Goal: Information Seeking & Learning: Learn about a topic

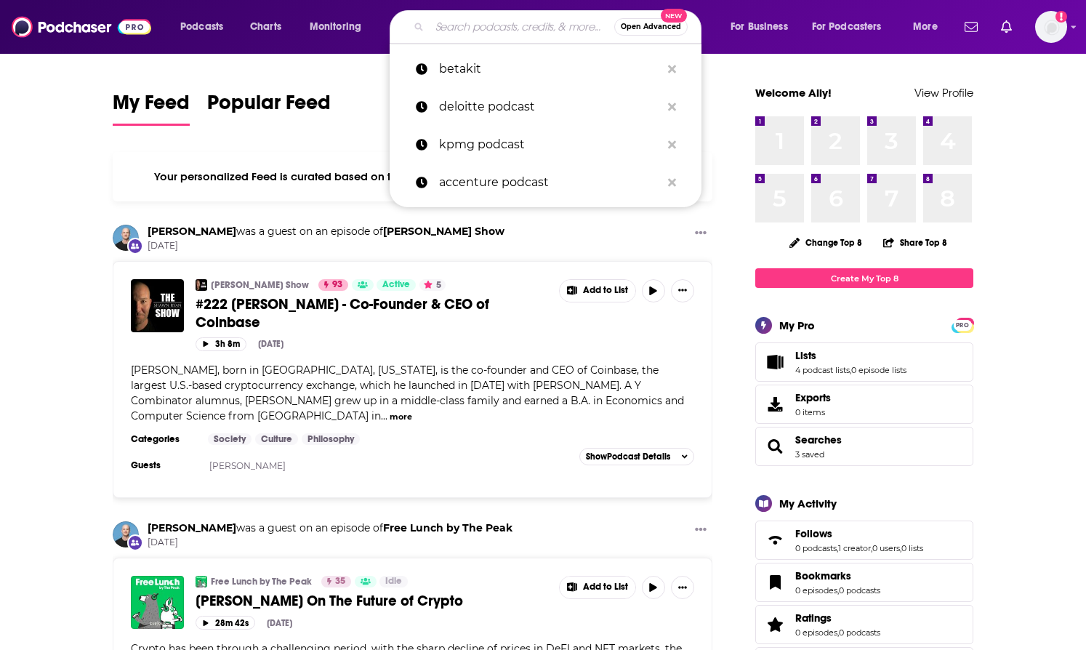
click at [506, 31] on input "Search podcasts, credits, & more..." at bounding box center [522, 26] width 185 height 23
click at [640, 29] on span "Open Advanced" at bounding box center [651, 26] width 60 height 7
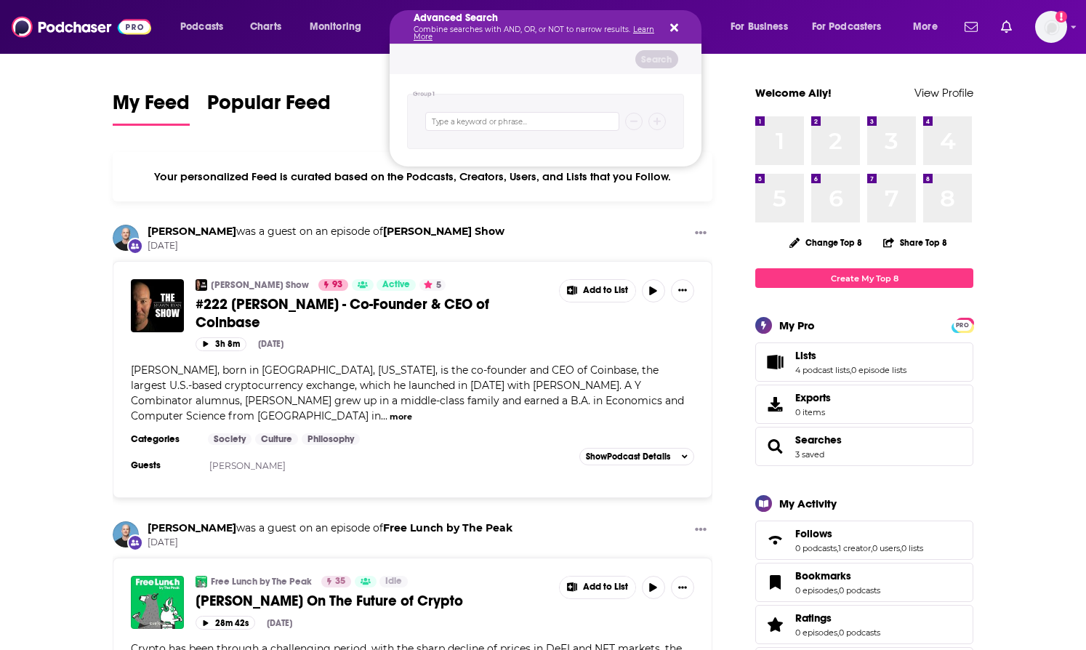
click at [480, 143] on div "Search podcasts, credits, & more..." at bounding box center [545, 121] width 277 height 55
click at [472, 125] on input "Search podcasts, credits, & more..." at bounding box center [522, 121] width 194 height 19
click at [478, 47] on div "Search" at bounding box center [546, 59] width 312 height 30
click at [670, 28] on icon "Search podcasts, credits, & more..." at bounding box center [674, 28] width 8 height 12
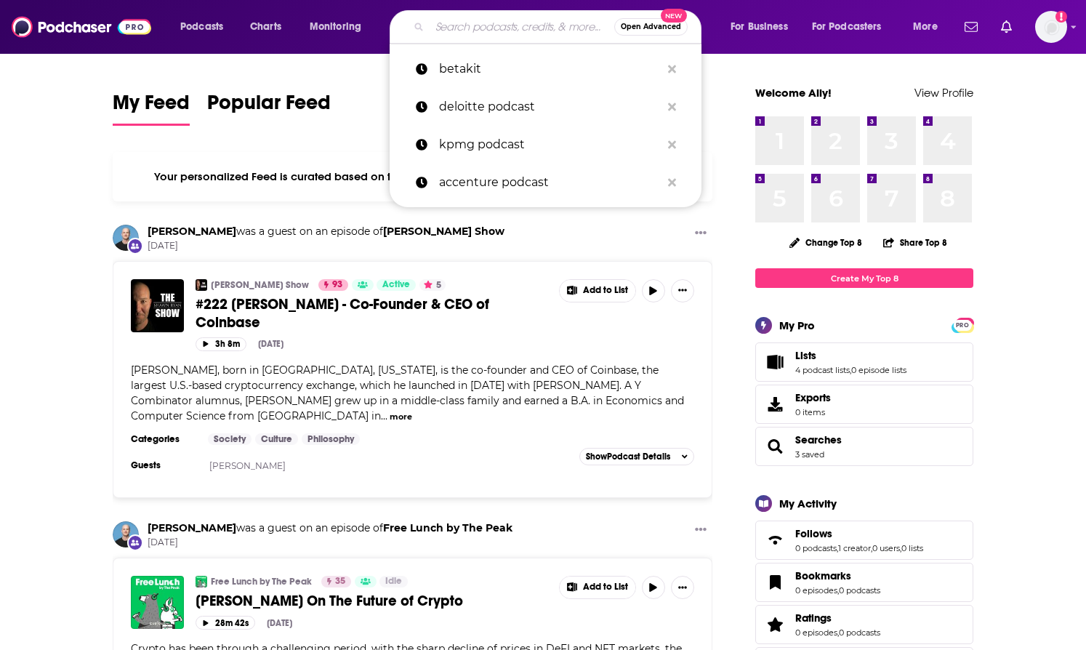
click at [486, 20] on input "Search podcasts, credits, & more..." at bounding box center [522, 26] width 185 height 23
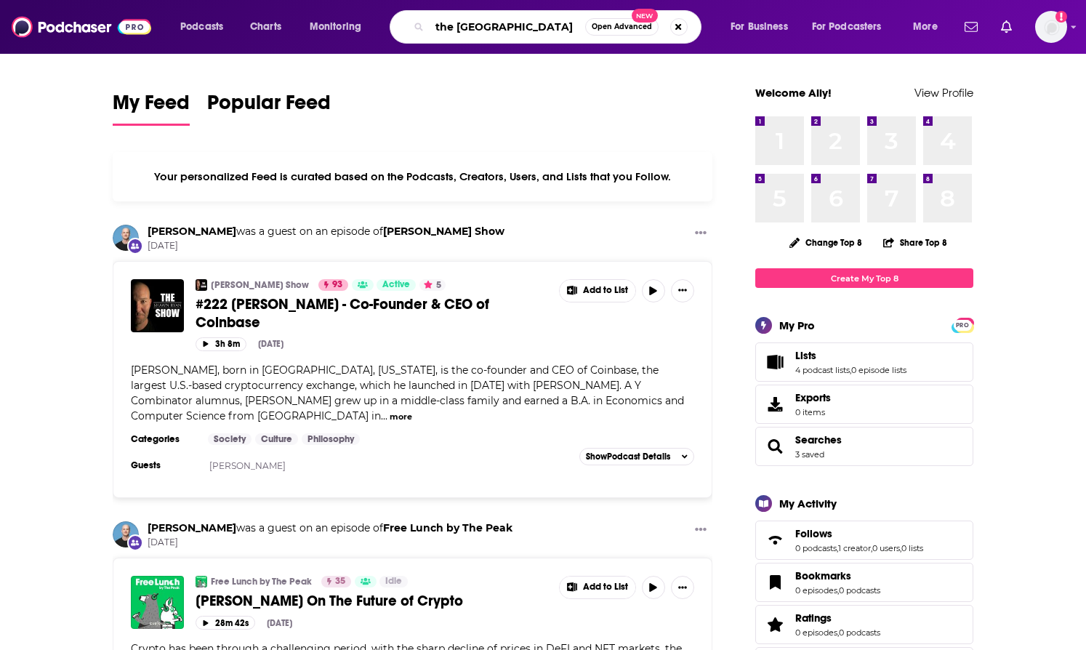
type input "the [GEOGRAPHIC_DATA]"
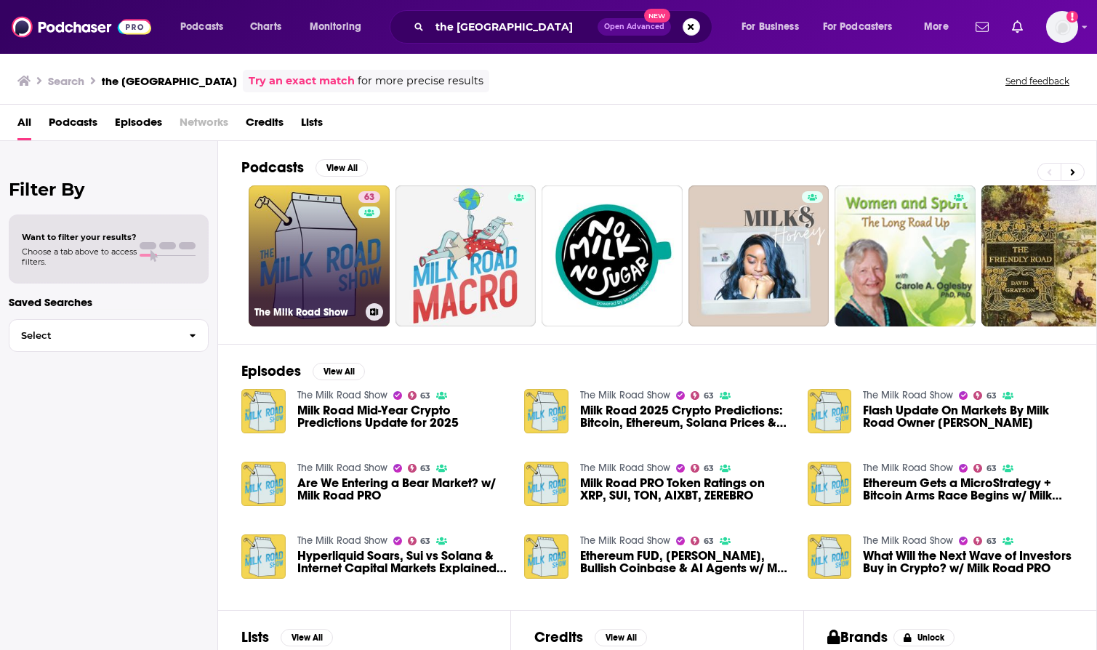
click at [337, 267] on link "63 The Milk Road Show" at bounding box center [319, 255] width 141 height 141
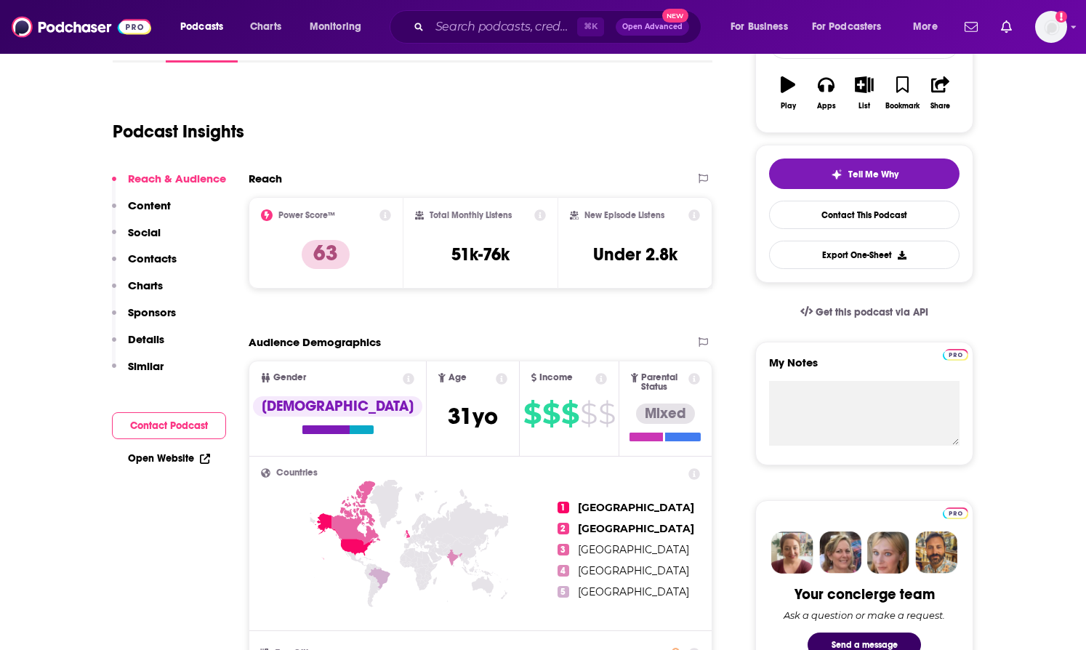
scroll to position [271, 0]
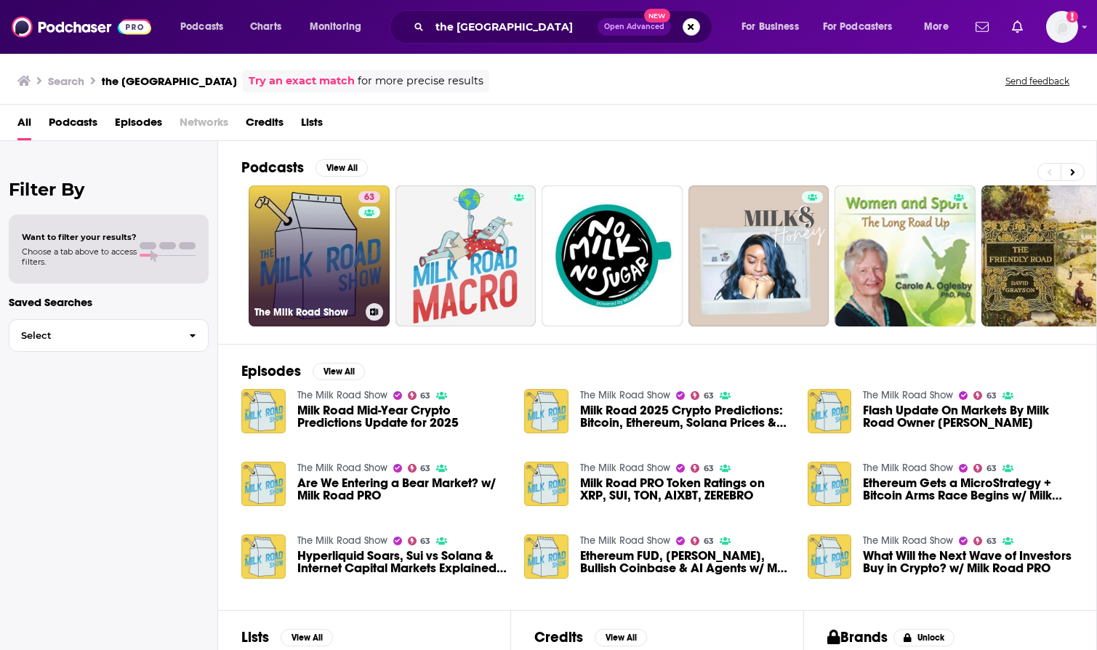
click at [328, 241] on link "63 The Milk Road Show" at bounding box center [319, 255] width 141 height 141
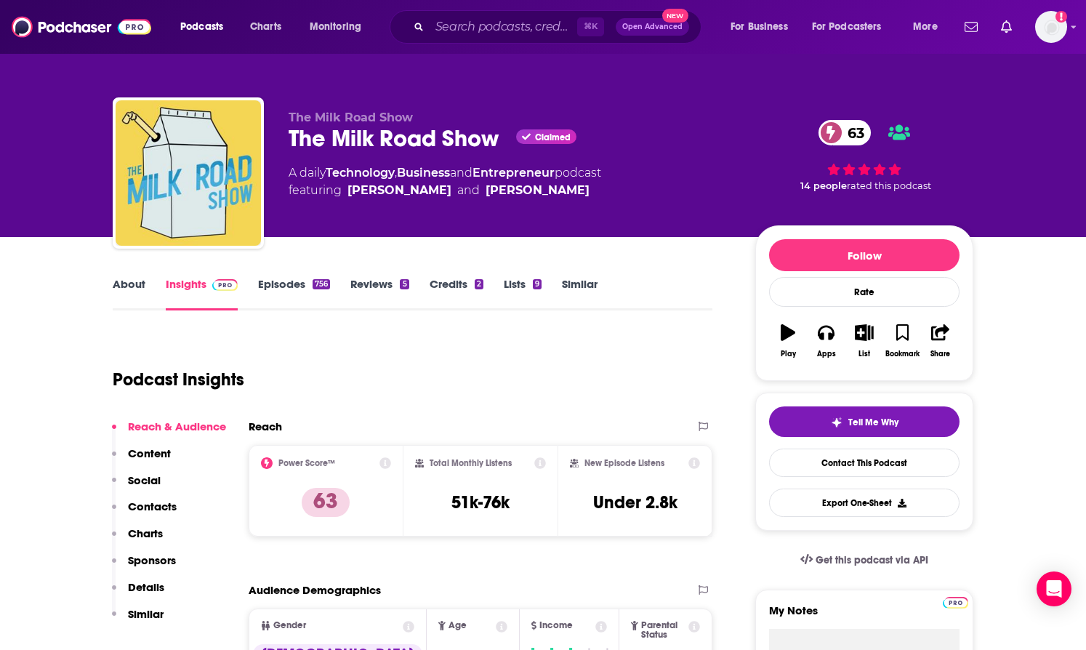
click at [313, 279] on div "756" at bounding box center [321, 284] width 17 height 10
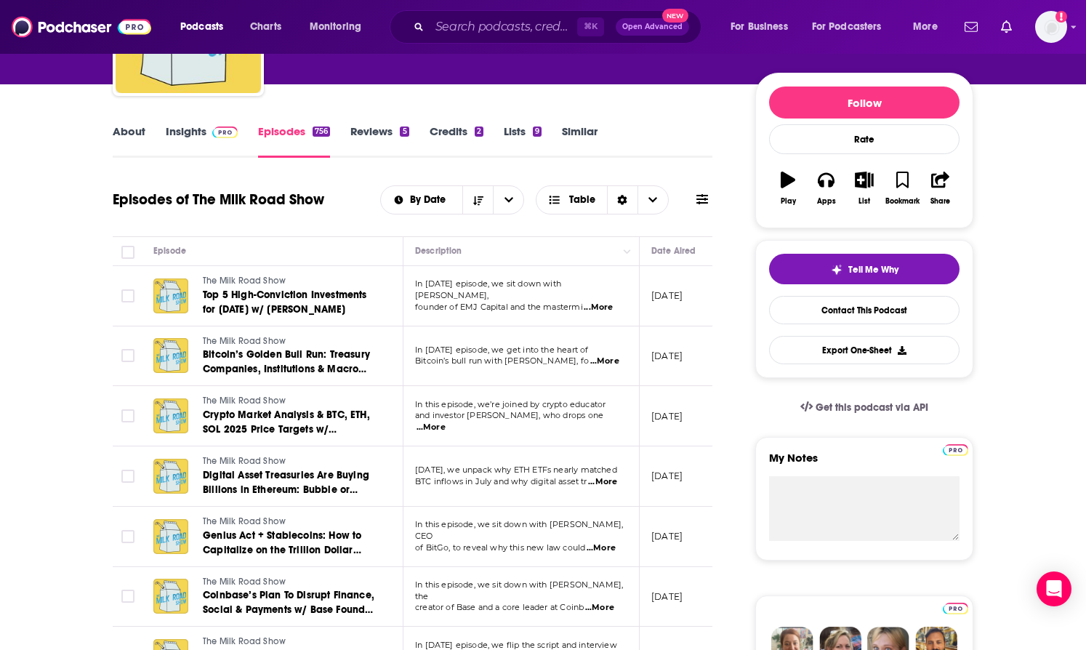
scroll to position [153, 0]
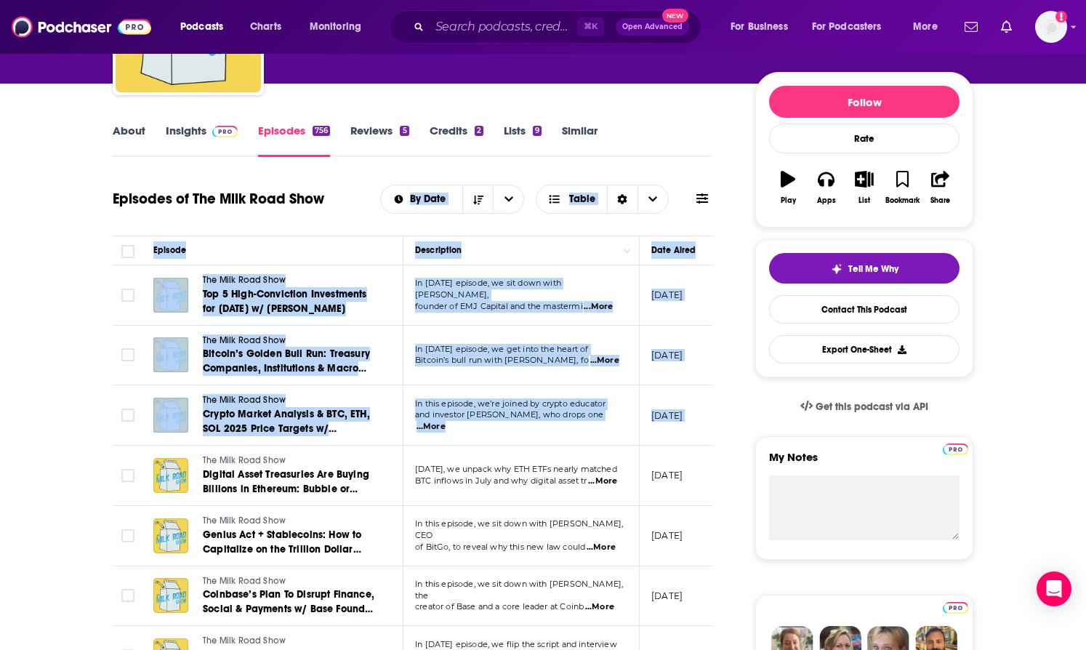
drag, startPoint x: 53, startPoint y: 246, endPoint x: 41, endPoint y: 470, distance: 224.2
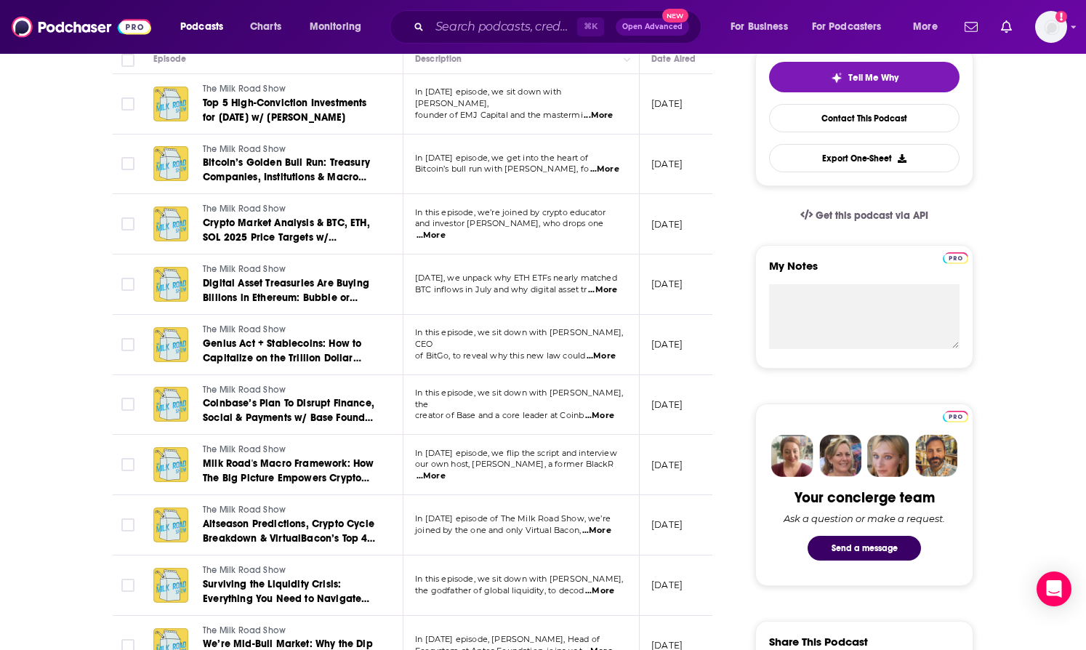
scroll to position [350, 0]
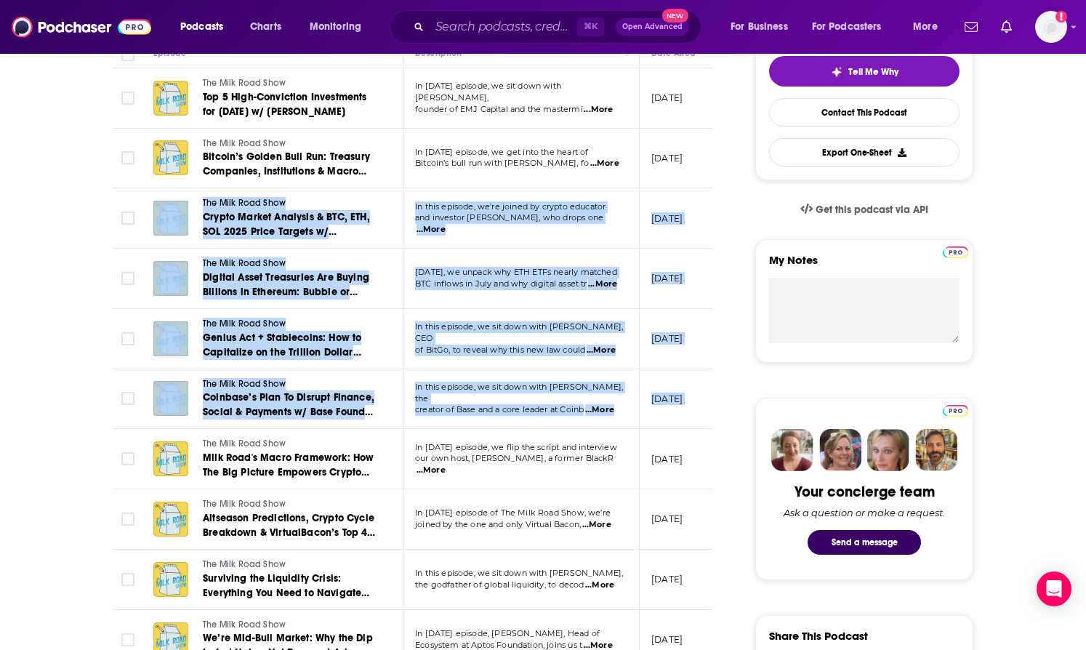
drag, startPoint x: 73, startPoint y: 353, endPoint x: 58, endPoint y: 482, distance: 130.3
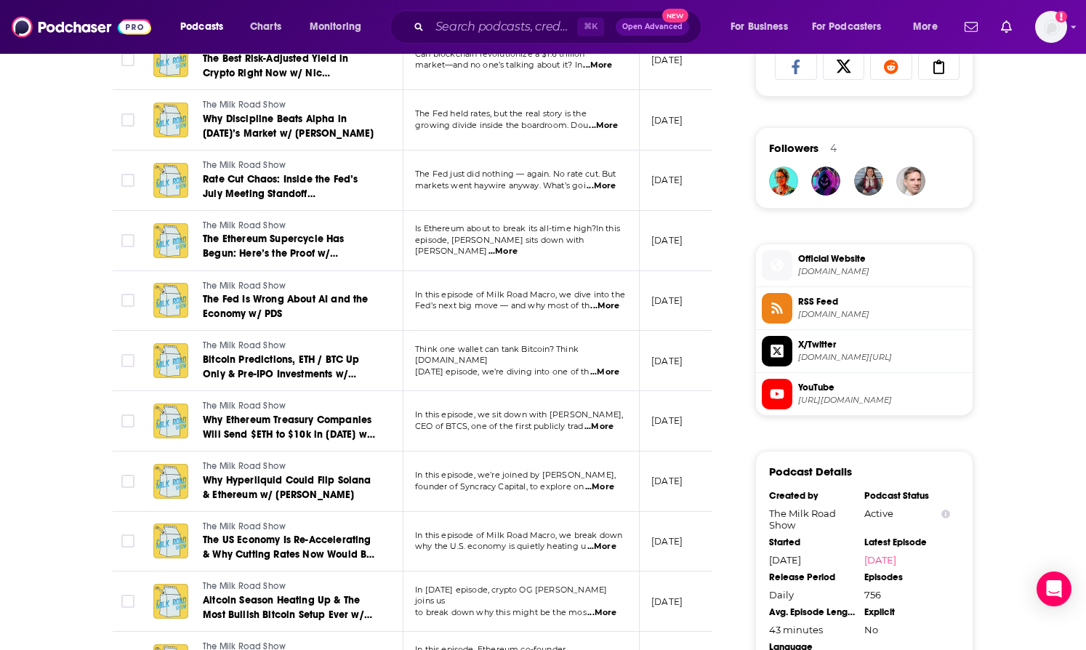
scroll to position [983, 0]
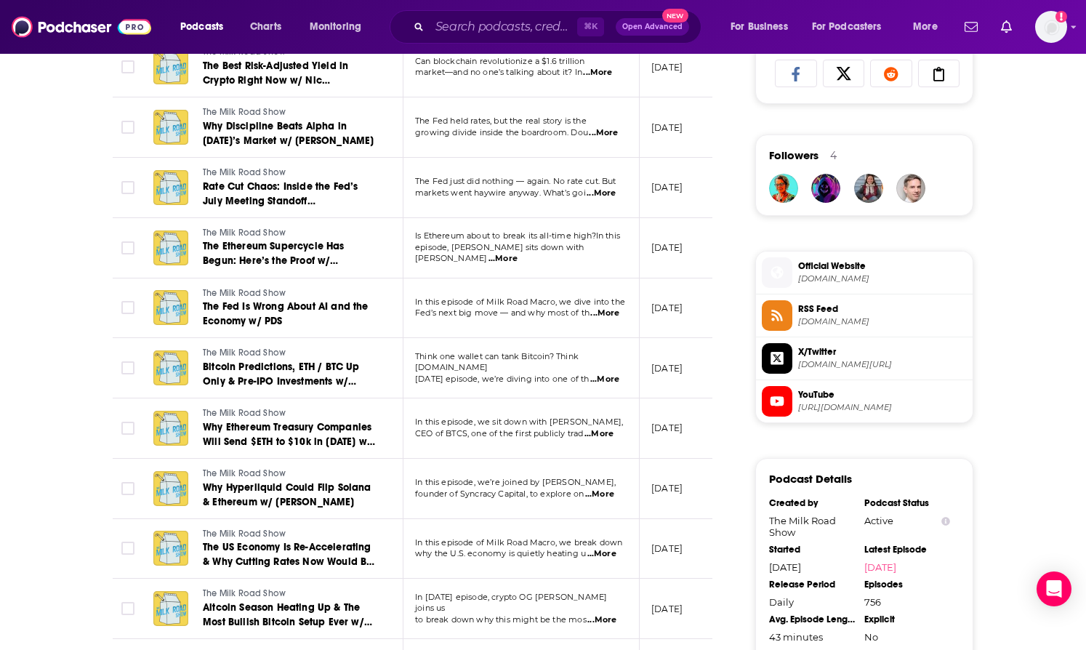
click at [608, 437] on span "...More" at bounding box center [598, 434] width 29 height 12
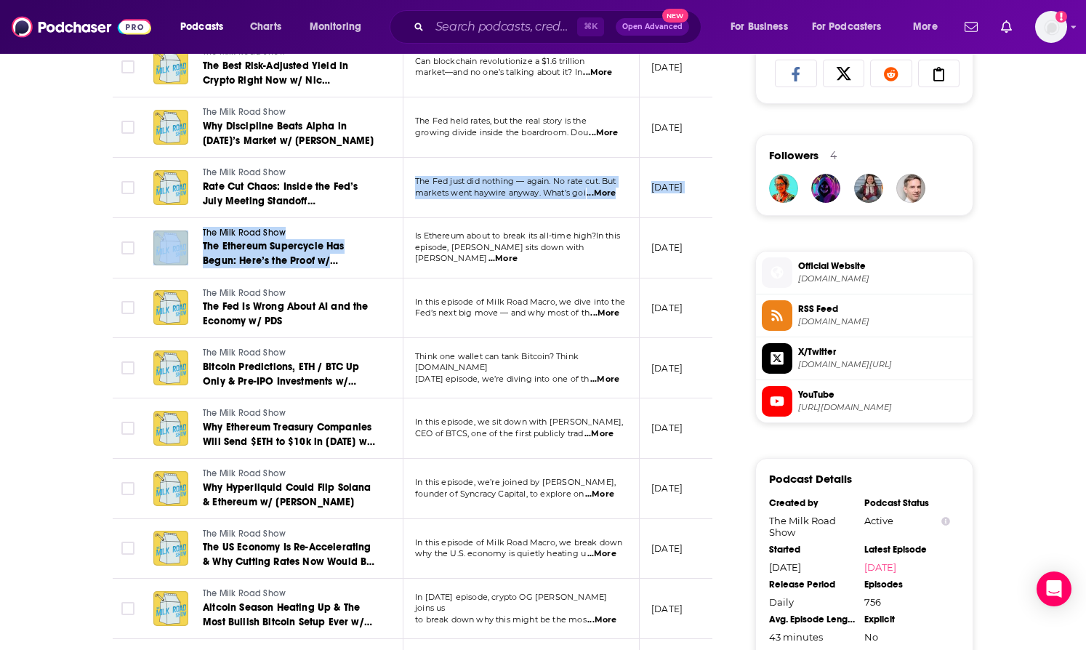
drag, startPoint x: 528, startPoint y: 159, endPoint x: 545, endPoint y: 229, distance: 71.8
drag, startPoint x: 529, startPoint y: 274, endPoint x: 484, endPoint y: 153, distance: 129.5
click at [484, 153] on tbody "The Milk Road Show Top 5 High-Conviction Investments for [DATE] w/ [PERSON_NAME…" at bounding box center [619, 193] width 1012 height 1515
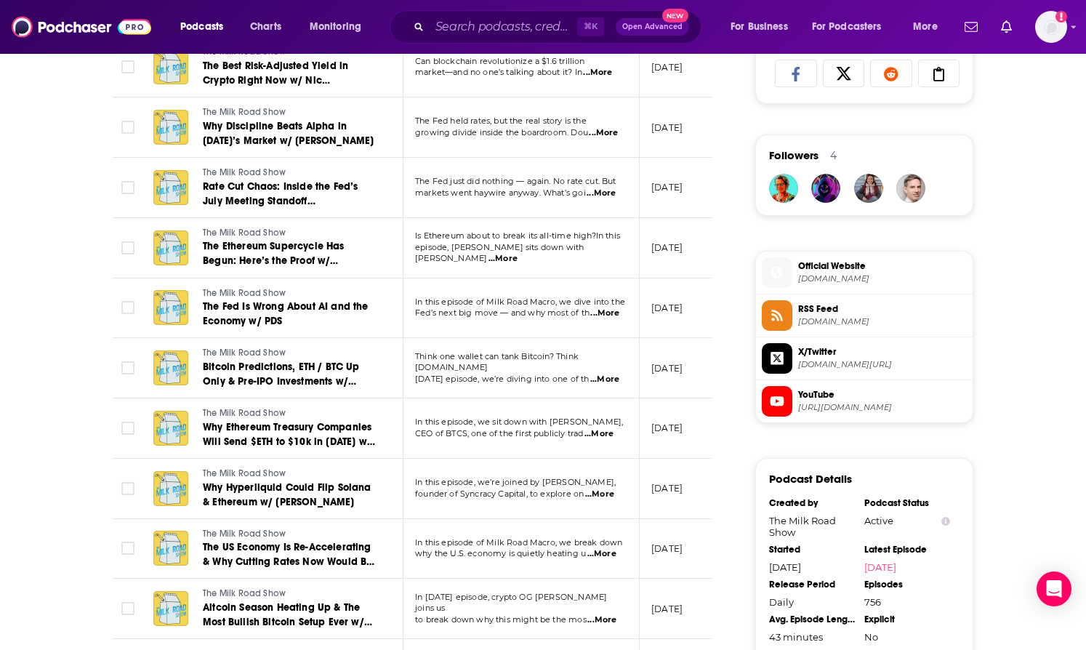
click at [478, 265] on td "Is Ethereum about to break its all-time high?In this episode, [PERSON_NAME] sit…" at bounding box center [521, 248] width 236 height 60
click at [610, 241] on span "Is Ethereum about to break its all-time high?In this" at bounding box center [517, 235] width 205 height 10
click at [518, 255] on span "...More" at bounding box center [502, 259] width 29 height 12
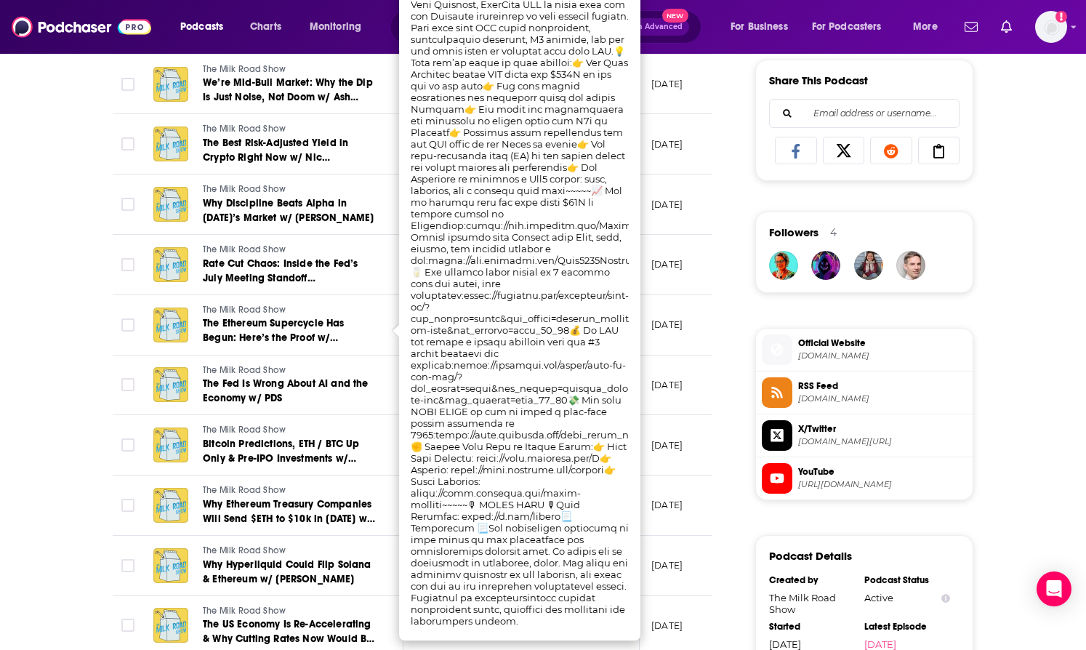
scroll to position [640, 0]
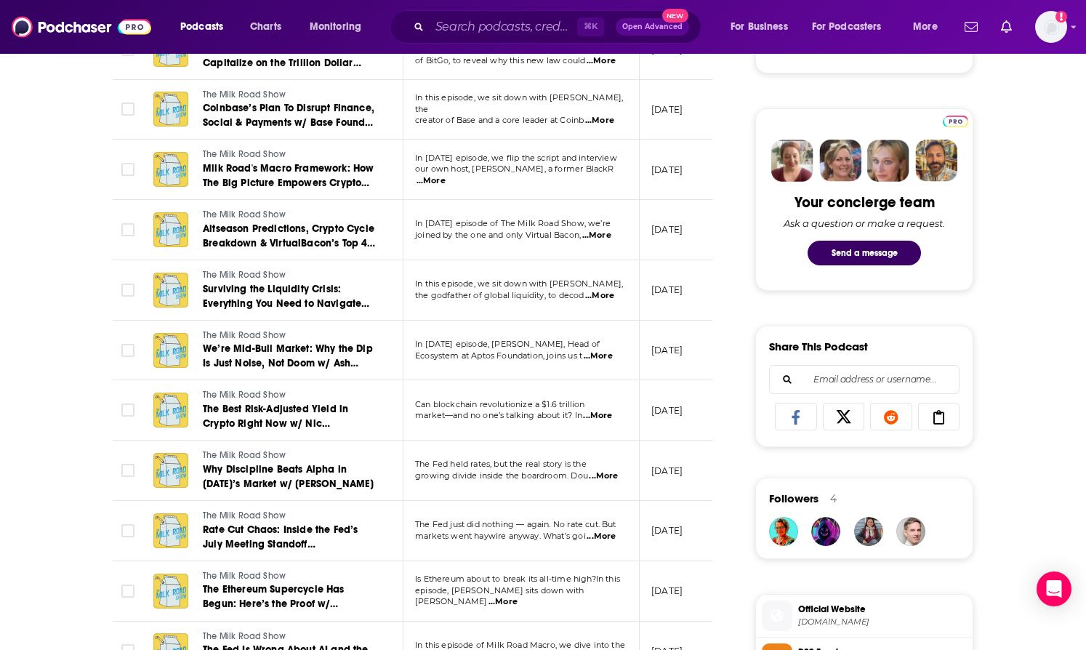
click at [726, 279] on div "About Insights Episodes 756 Reviews 5 Credits 2 Lists 9 Similar Episodes of The…" at bounding box center [422, 589] width 666 height 1908
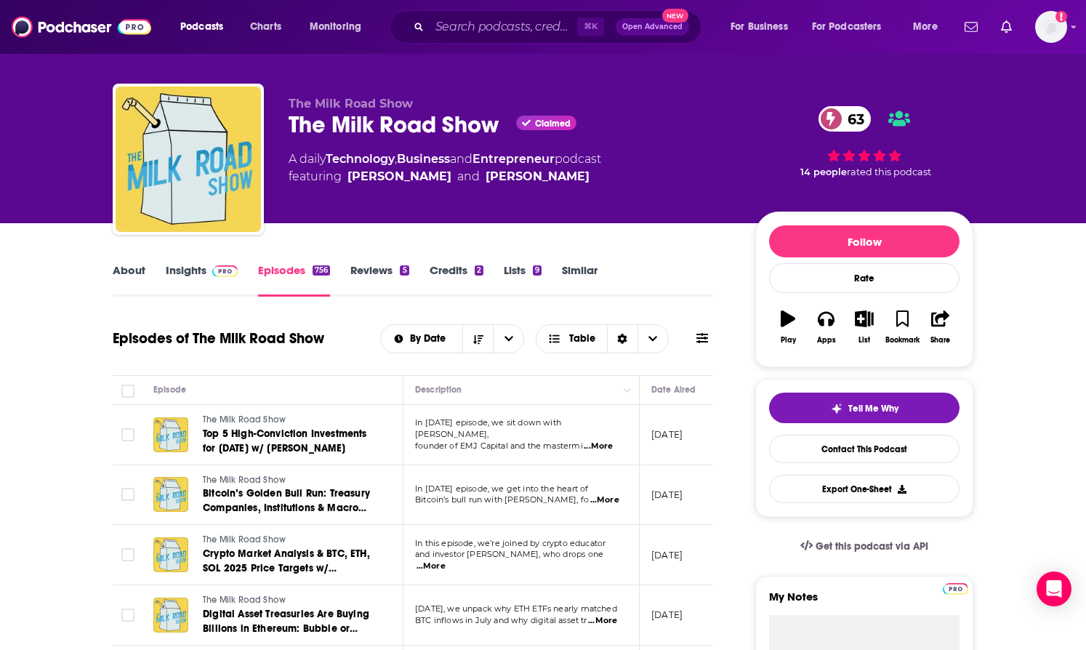
scroll to position [0, 0]
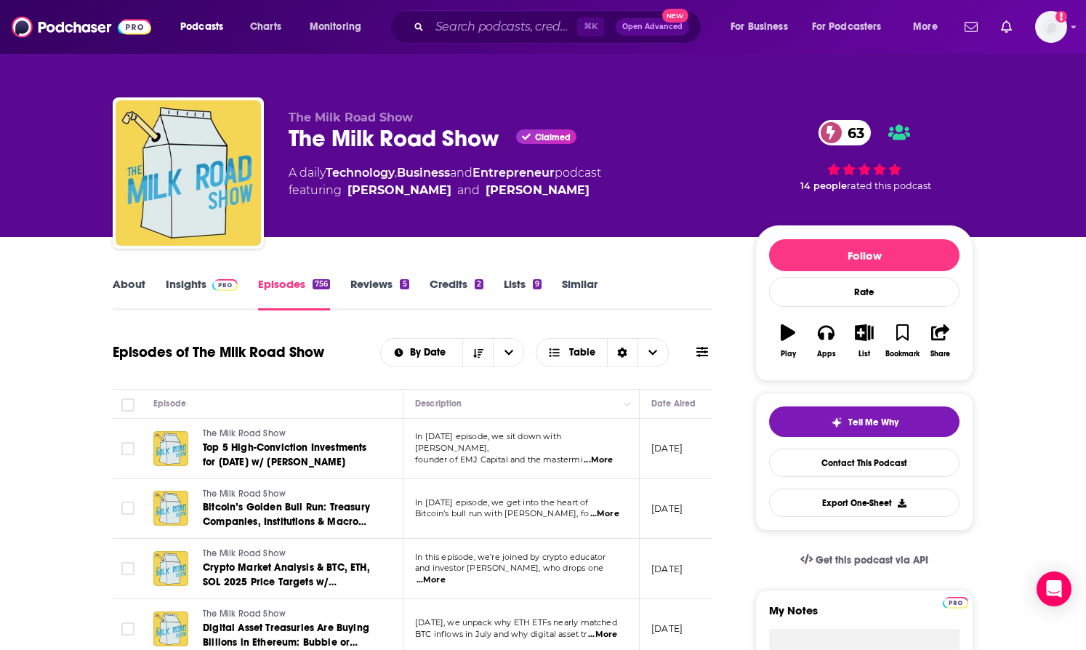
click at [177, 292] on link "Insights" at bounding box center [202, 293] width 72 height 33
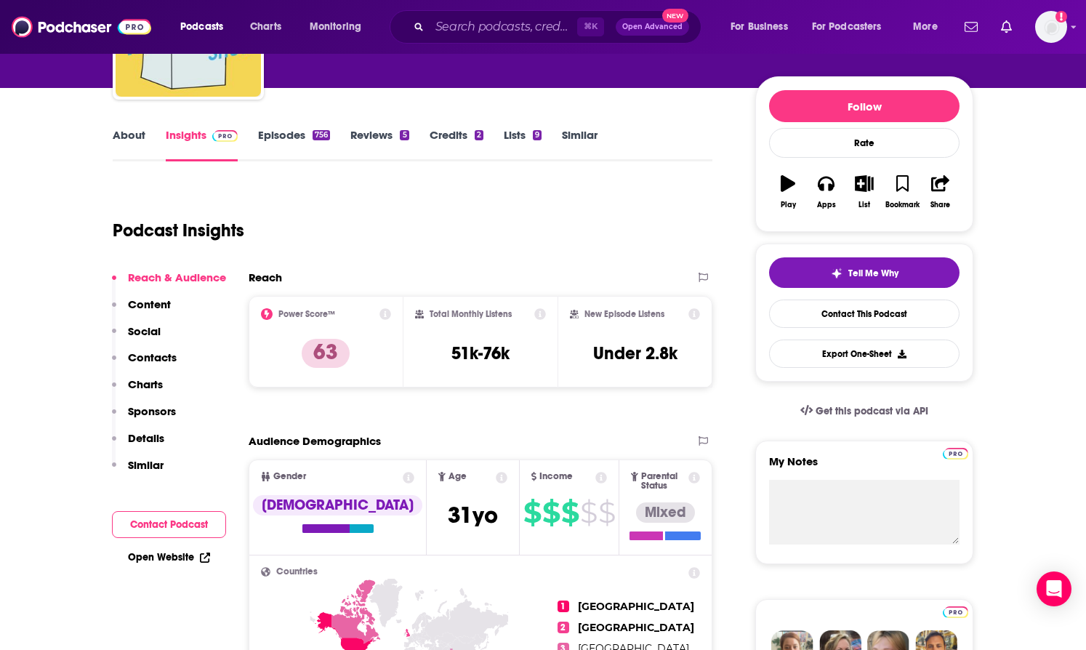
scroll to position [200, 0]
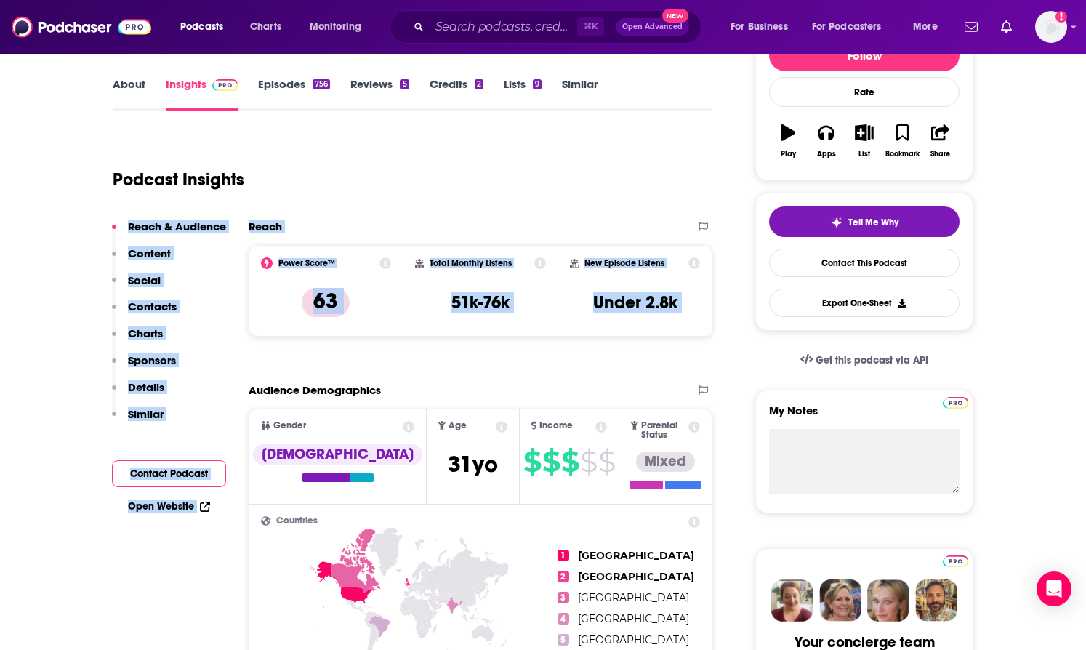
drag, startPoint x: 409, startPoint y: 213, endPoint x: 390, endPoint y: 376, distance: 163.8
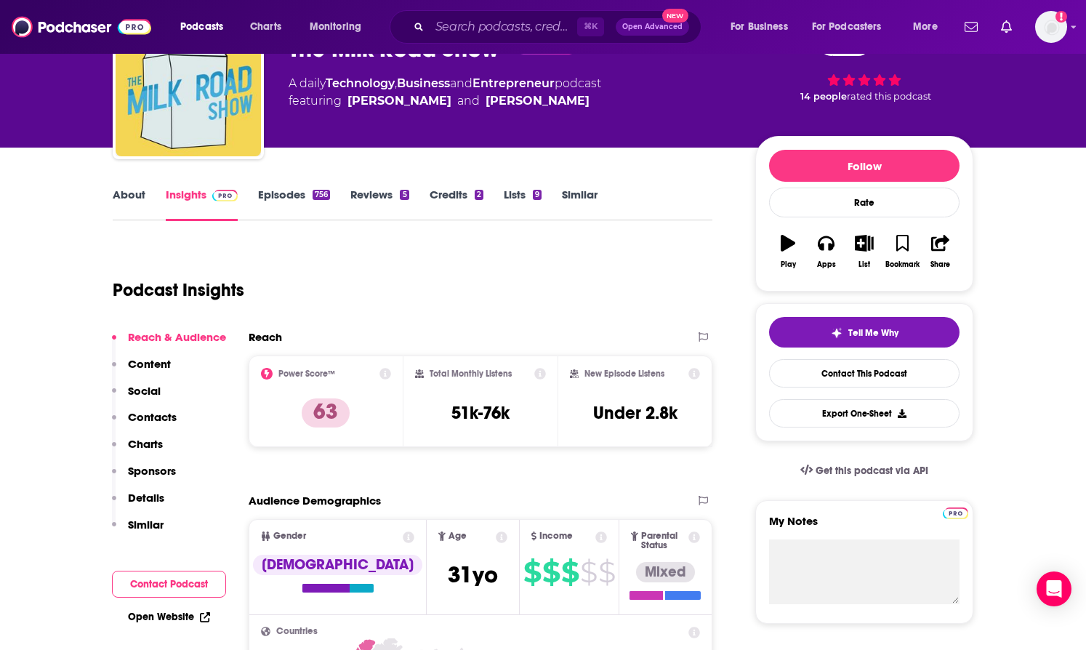
scroll to position [0, 0]
